Goal: Information Seeking & Learning: Check status

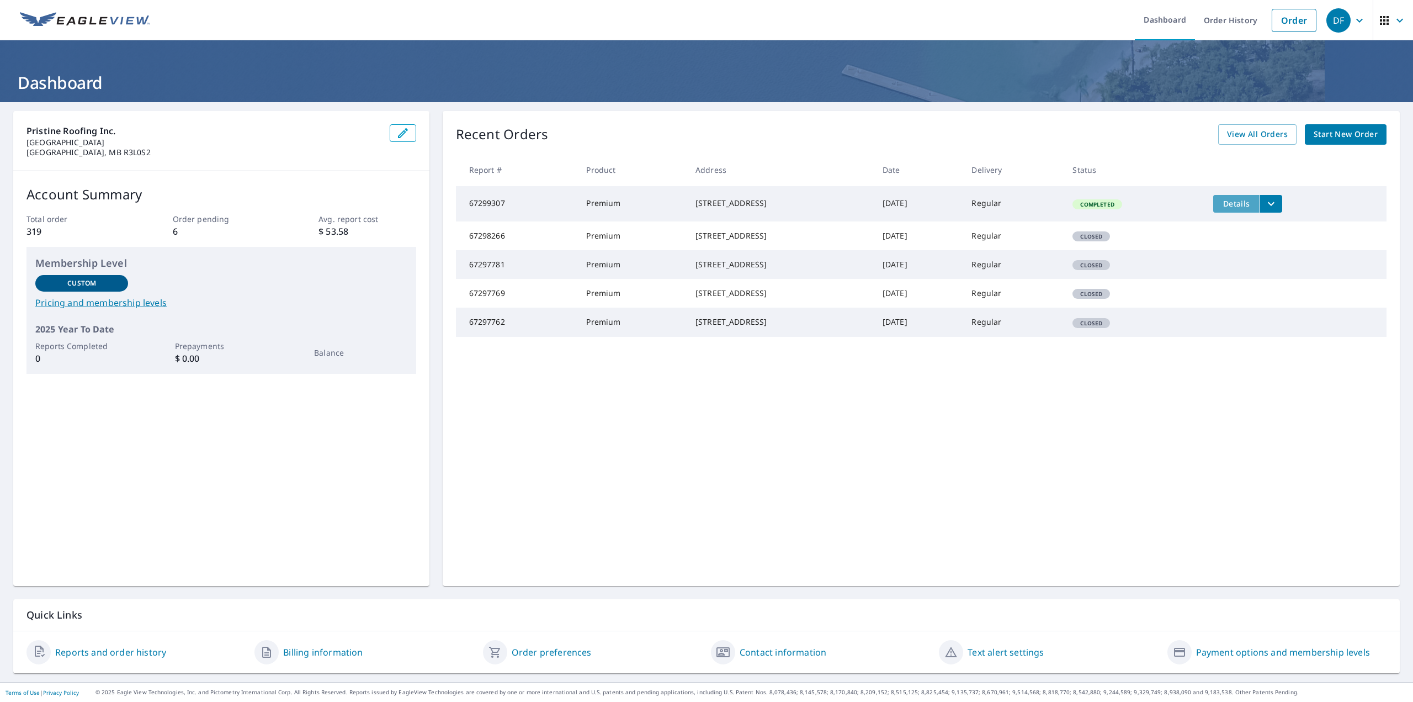
click at [1245, 205] on span "Details" at bounding box center [1236, 203] width 33 height 10
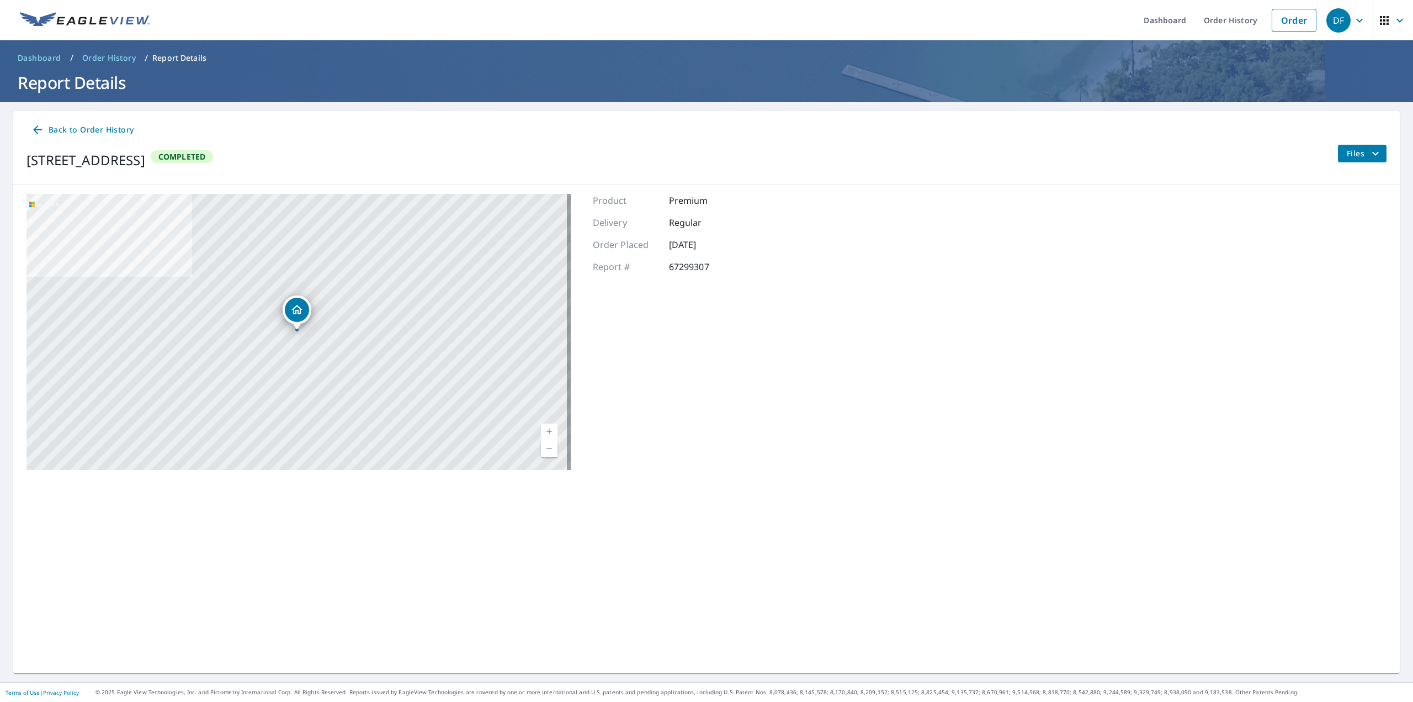
click at [1348, 160] on button "Files" at bounding box center [1362, 154] width 49 height 18
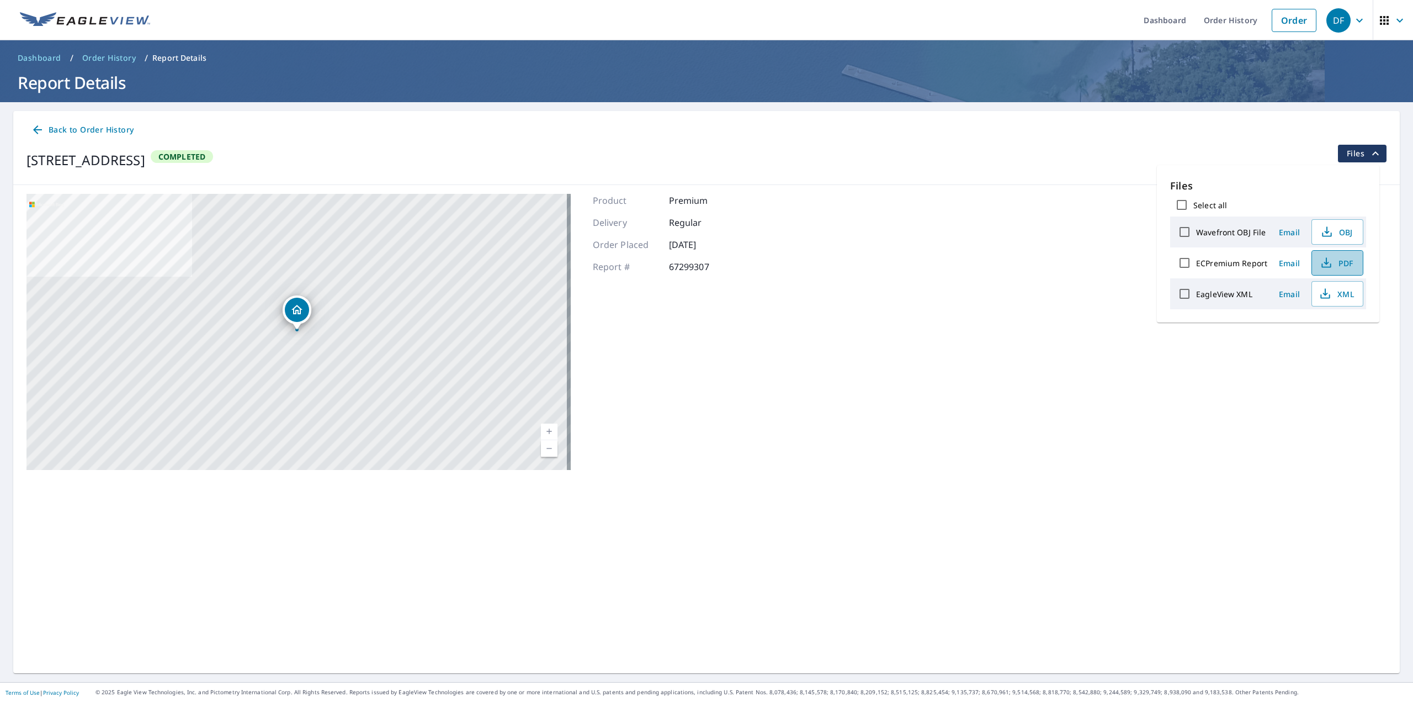
click at [1326, 260] on icon "button" at bounding box center [1326, 262] width 13 height 13
click at [1217, 19] on link "Order History" at bounding box center [1230, 20] width 71 height 40
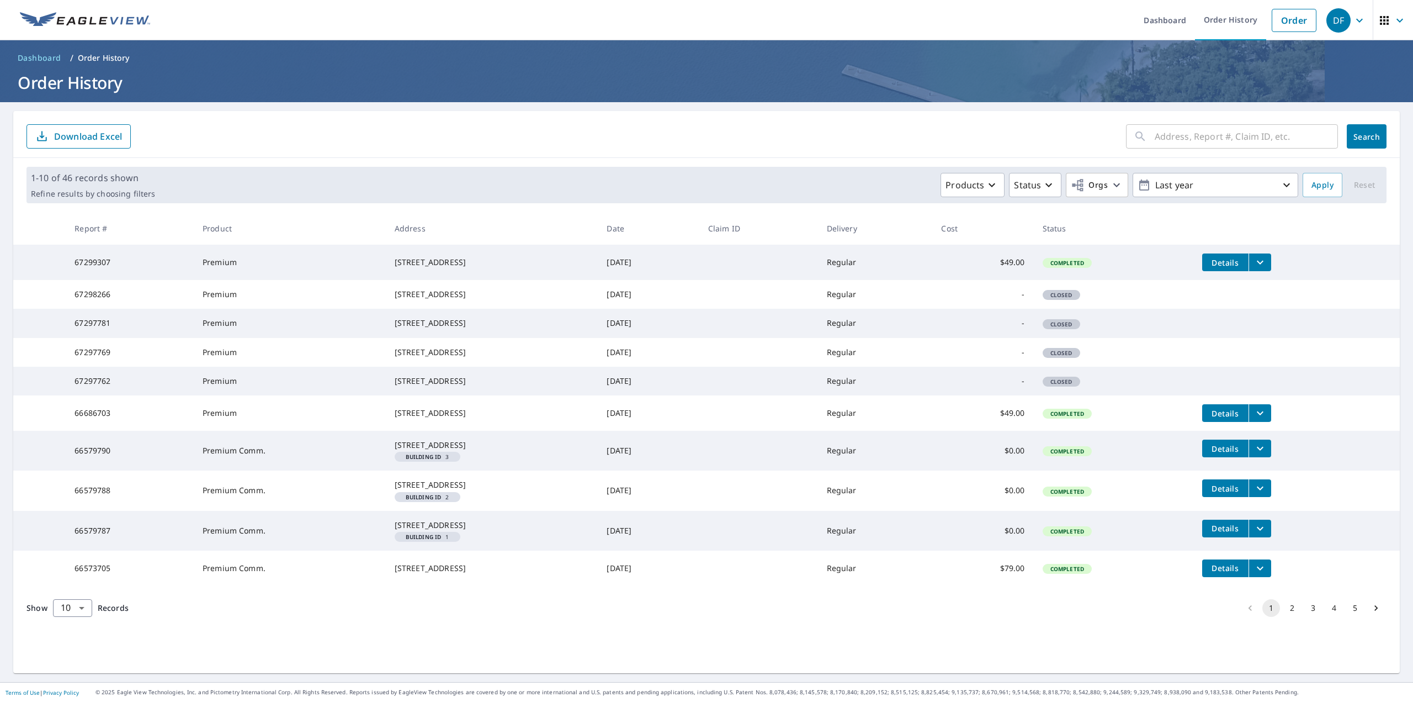
scroll to position [46, 0]
click at [1285, 617] on button "2" at bounding box center [1293, 608] width 18 height 18
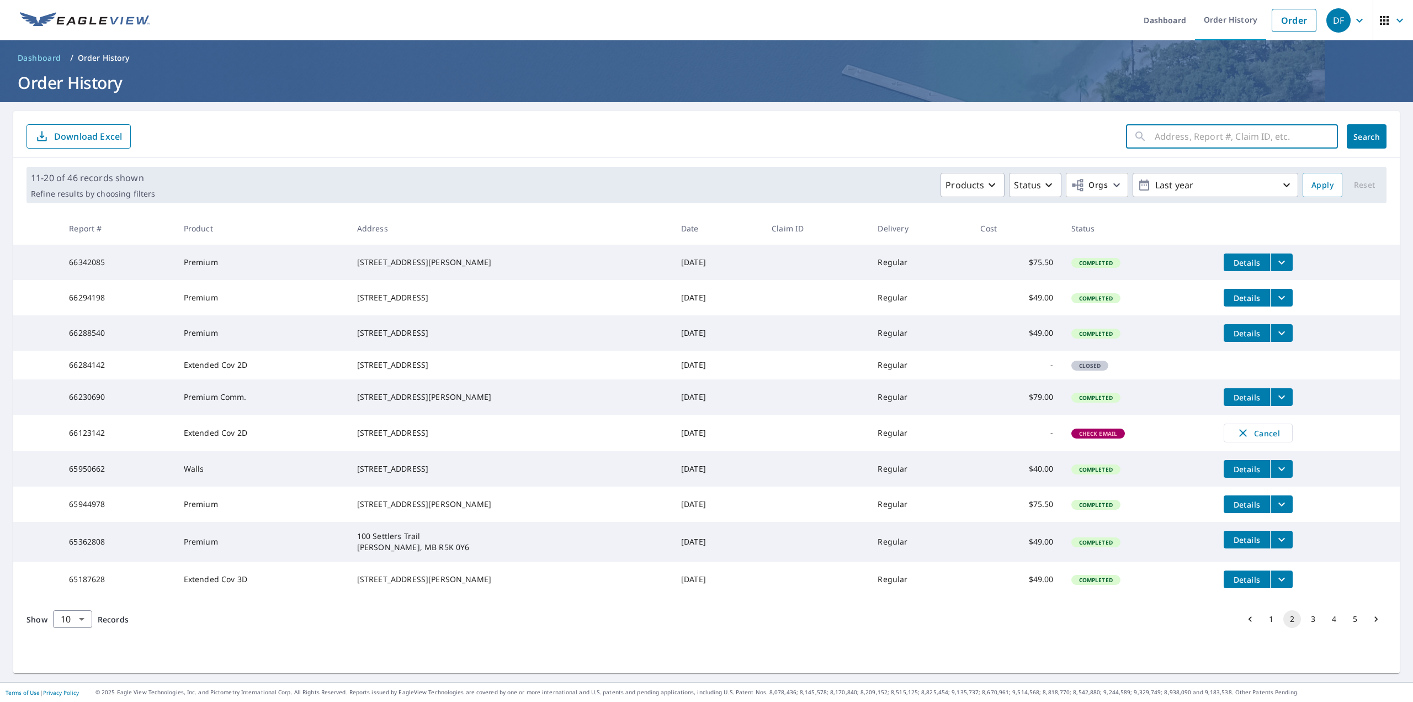
click at [1237, 137] on input "text" at bounding box center [1246, 136] width 183 height 31
type input "427 park"
click button "Search" at bounding box center [1367, 136] width 40 height 24
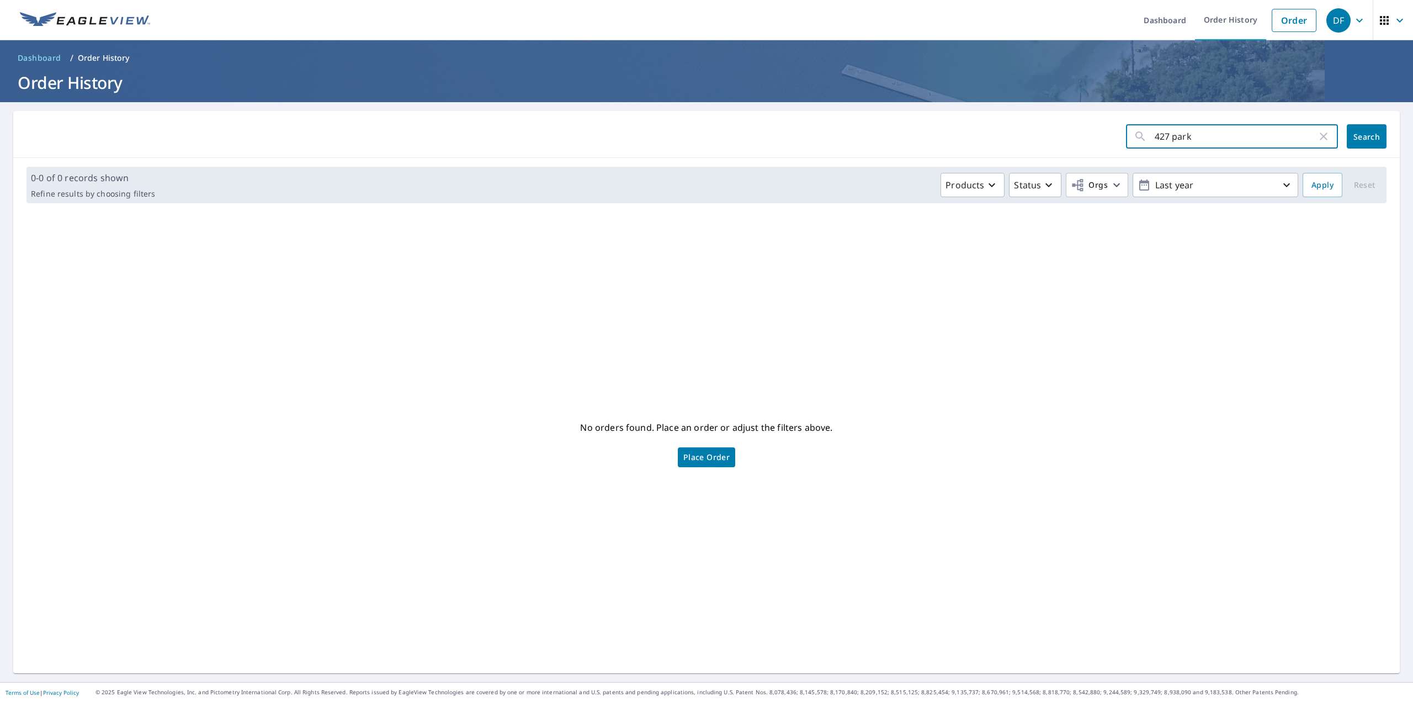
click at [1192, 140] on input "427 park" at bounding box center [1236, 136] width 162 height 31
type input "4"
type input "53394491"
click at [1356, 134] on span "Search" at bounding box center [1367, 136] width 22 height 10
click at [1280, 186] on icon "button" at bounding box center [1286, 184] width 13 height 13
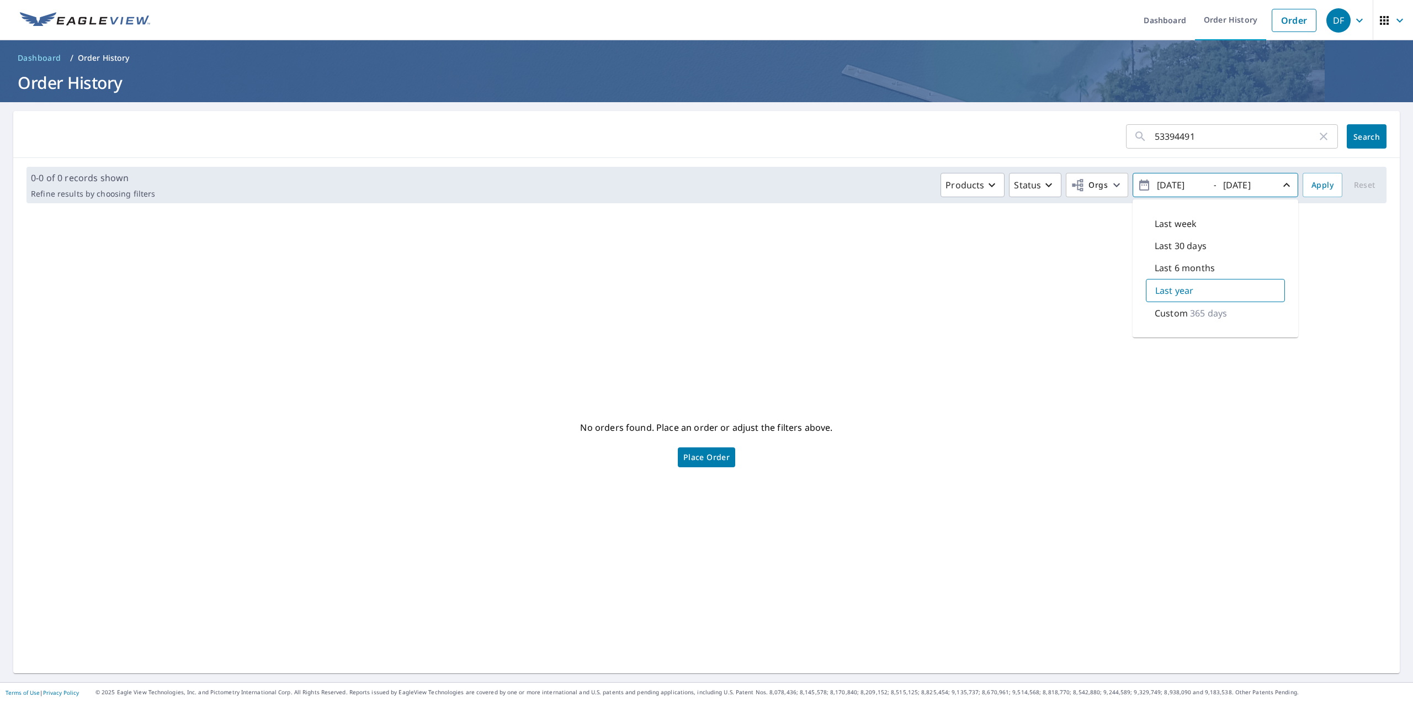
click at [1202, 314] on p "365 days" at bounding box center [1208, 312] width 37 height 13
click at [1169, 184] on input "[DATE]" at bounding box center [1181, 185] width 54 height 18
click at [1183, 184] on input "[DATE]" at bounding box center [1181, 185] width 54 height 18
type input "[DATE]"
click at [1362, 138] on span "Search" at bounding box center [1367, 136] width 22 height 10
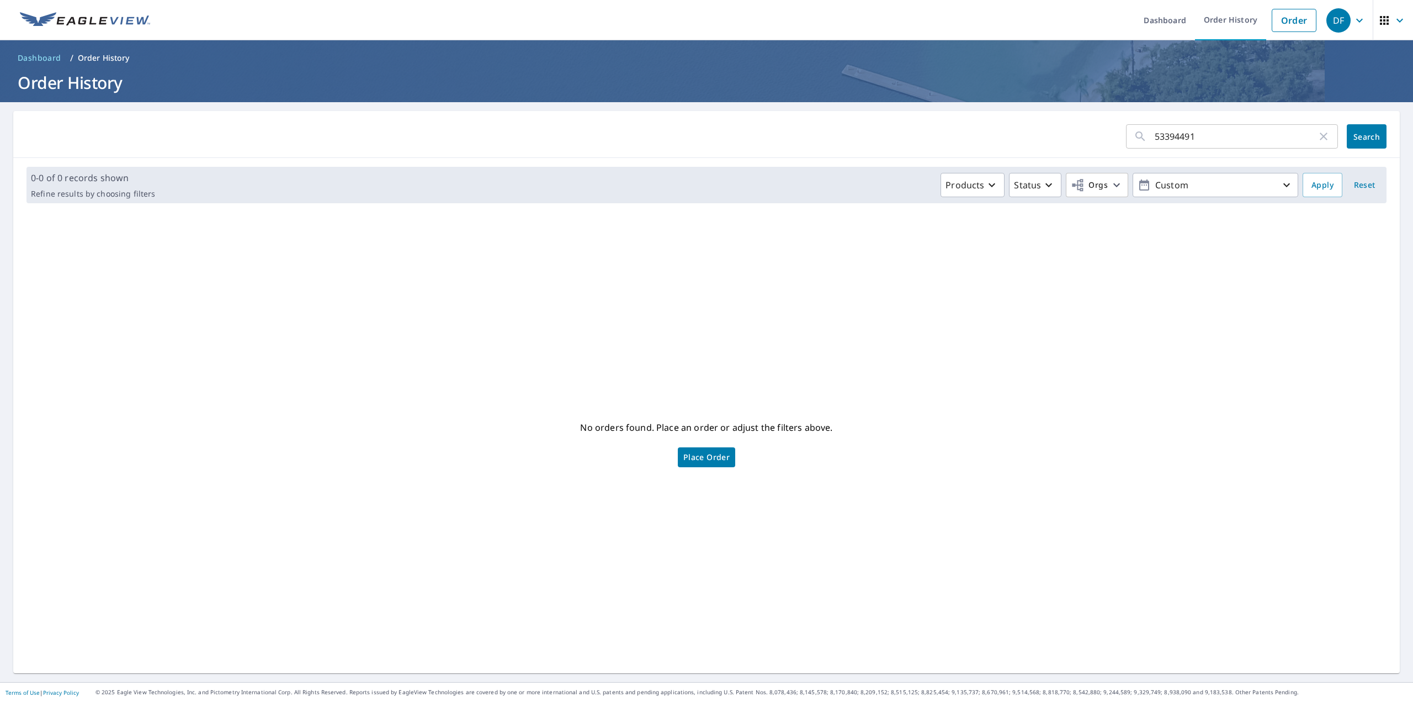
click at [1207, 145] on input "53394491" at bounding box center [1236, 136] width 162 height 31
type input "5"
type input "[STREET_ADDRESS]"
click at [1201, 191] on p "Custom" at bounding box center [1215, 185] width 129 height 19
click at [1191, 313] on p "854 days" at bounding box center [1209, 312] width 37 height 13
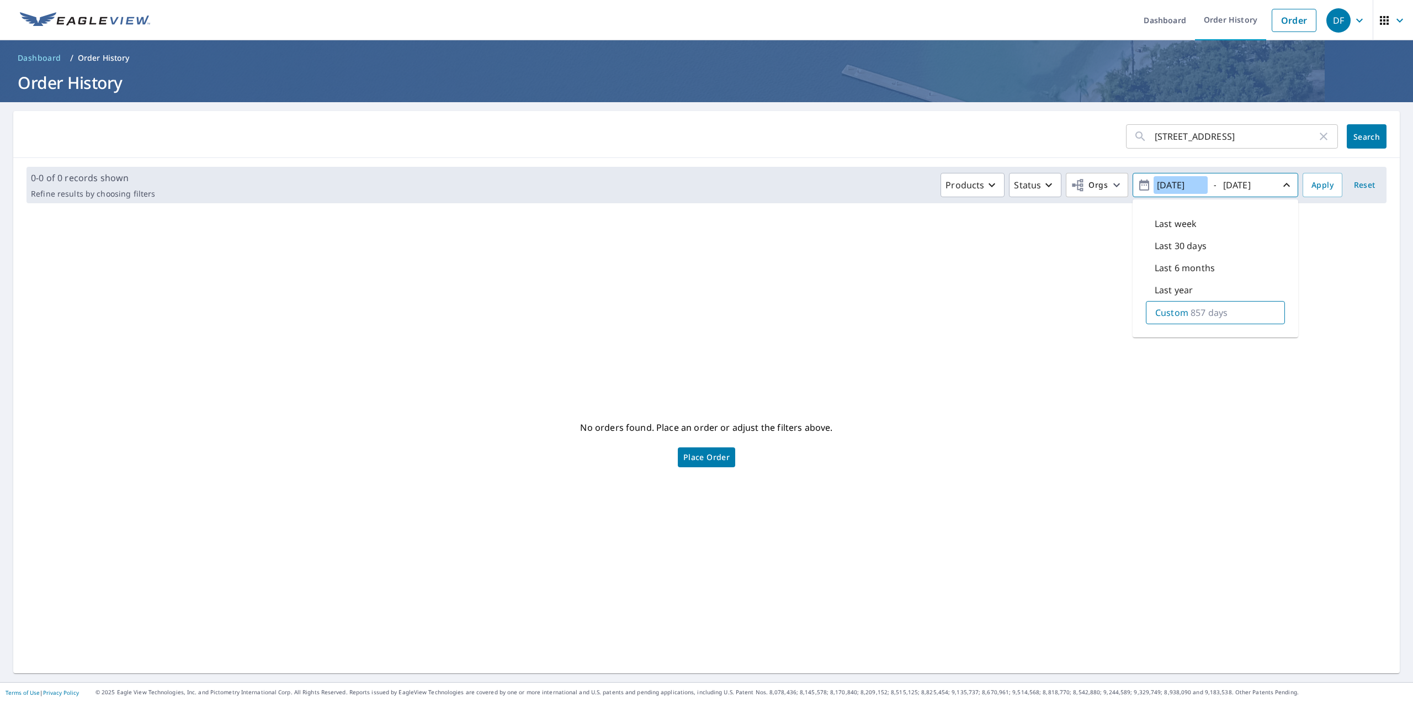
type input "[DATE]"
click at [1236, 185] on input "[DATE]" at bounding box center [1247, 185] width 54 height 18
type input "[DATE]"
click at [1317, 187] on span "Apply" at bounding box center [1323, 185] width 22 height 14
click at [1318, 136] on icon "button" at bounding box center [1323, 136] width 13 height 13
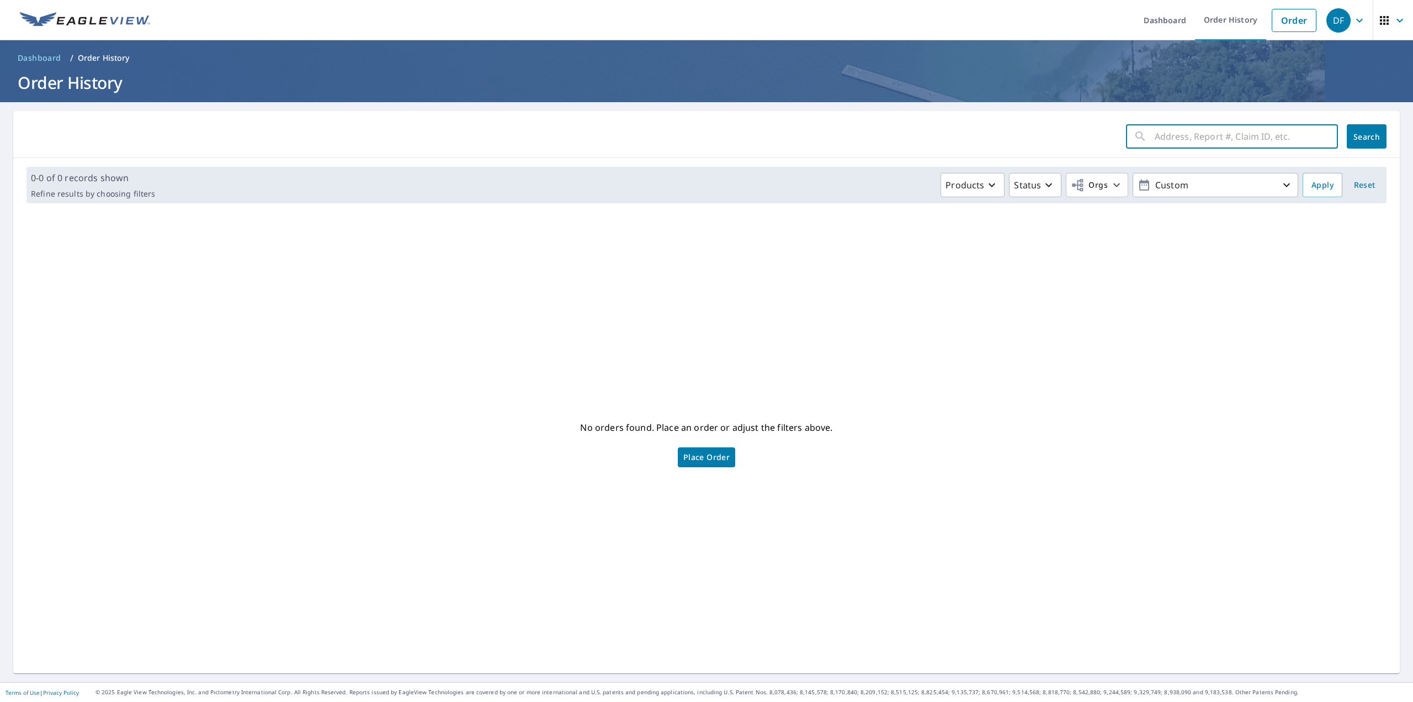
click at [1165, 136] on input "text" at bounding box center [1246, 136] width 183 height 31
type input "53394491"
click at [1356, 135] on span "Search" at bounding box center [1367, 136] width 22 height 10
